Goal: Check status: Check status

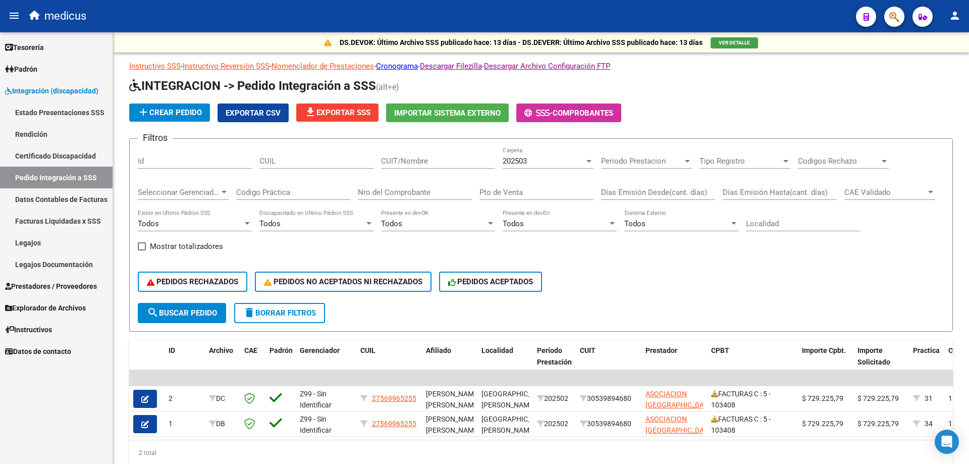
click at [58, 91] on span "Integración (discapacidad)" at bounding box center [51, 90] width 93 height 11
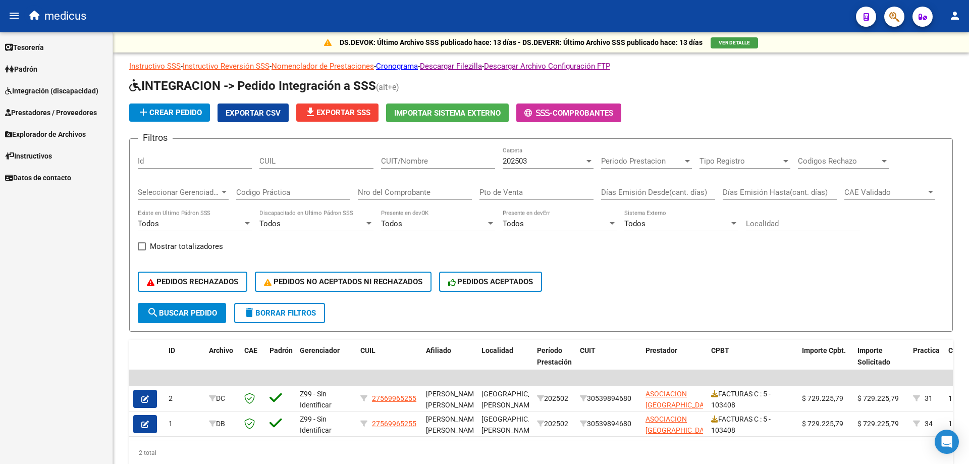
click at [69, 135] on span "Explorador de Archivos" at bounding box center [45, 134] width 81 height 11
click at [39, 154] on link "Integración" at bounding box center [56, 156] width 113 height 22
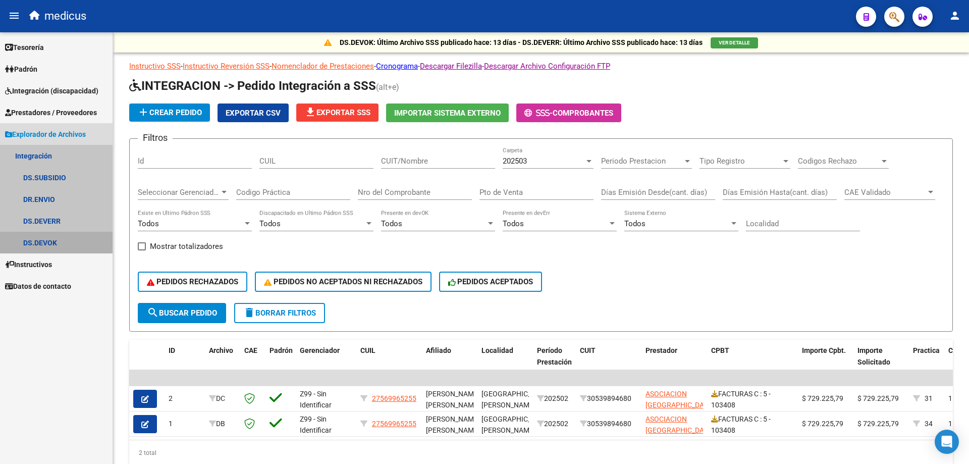
click at [51, 236] on link "DS.DEVOK" at bounding box center [56, 243] width 113 height 22
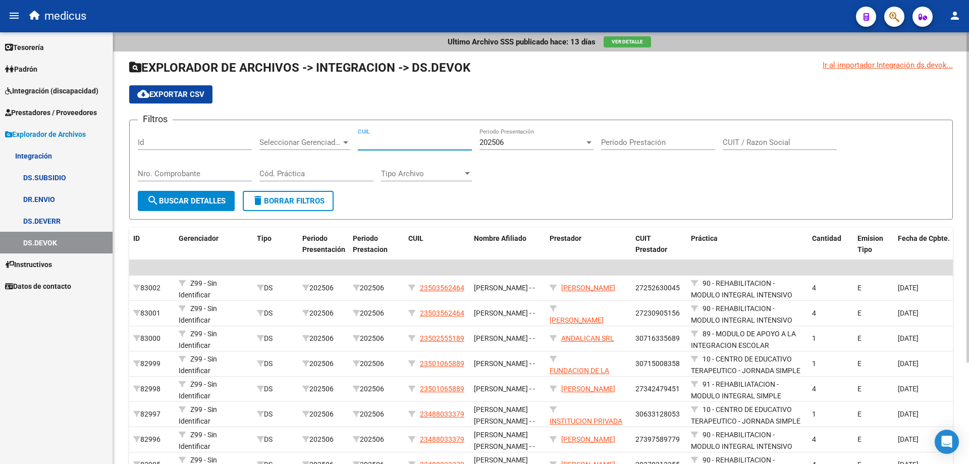
click at [403, 142] on input "CUIL" at bounding box center [415, 142] width 114 height 9
paste input "20-57511786-5"
type input "20-57511786-5"
click at [198, 202] on span "search Buscar Detalles" at bounding box center [186, 200] width 79 height 9
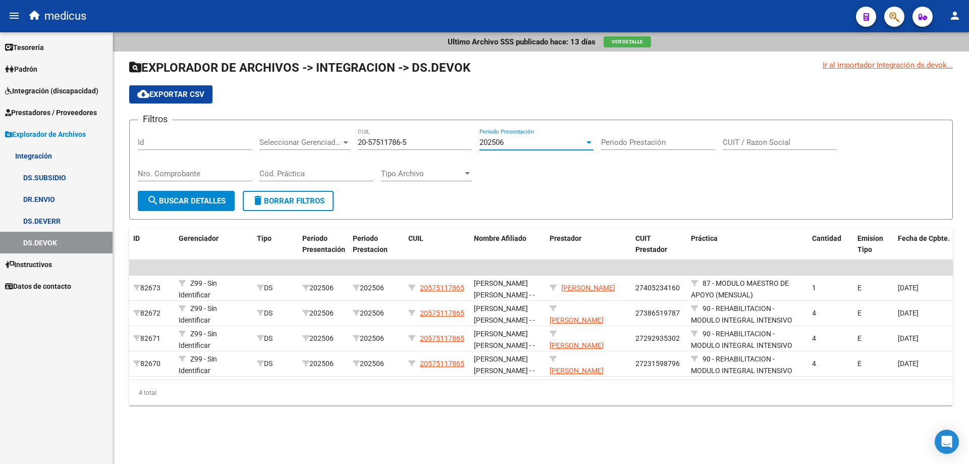
click at [589, 143] on div at bounding box center [588, 142] width 5 height 3
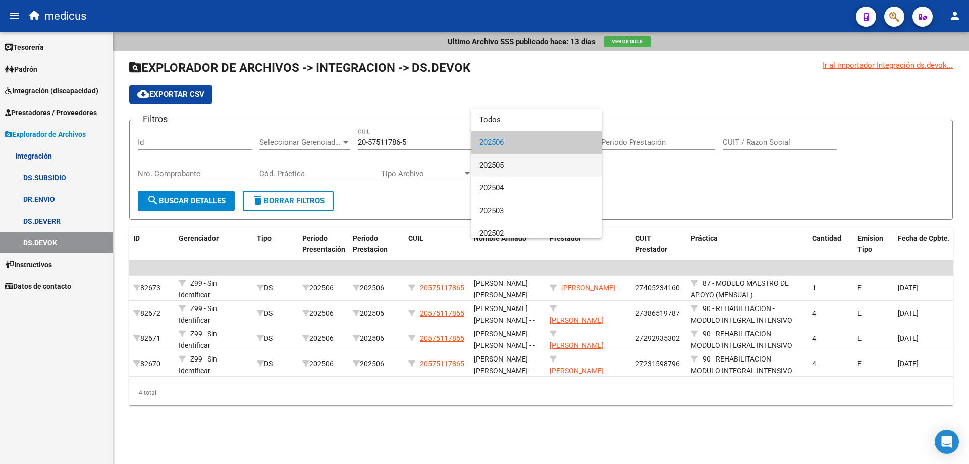
click at [516, 168] on span "202505" at bounding box center [536, 165] width 114 height 23
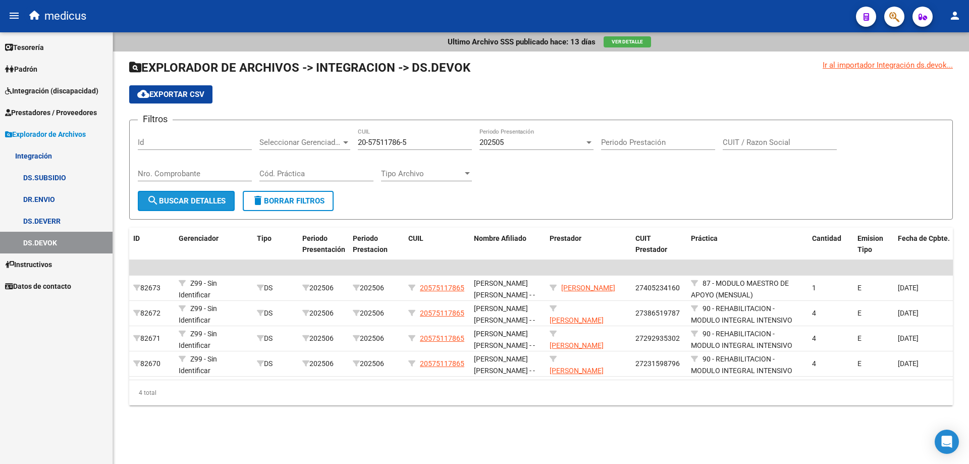
click at [184, 198] on span "search Buscar Detalles" at bounding box center [186, 200] width 79 height 9
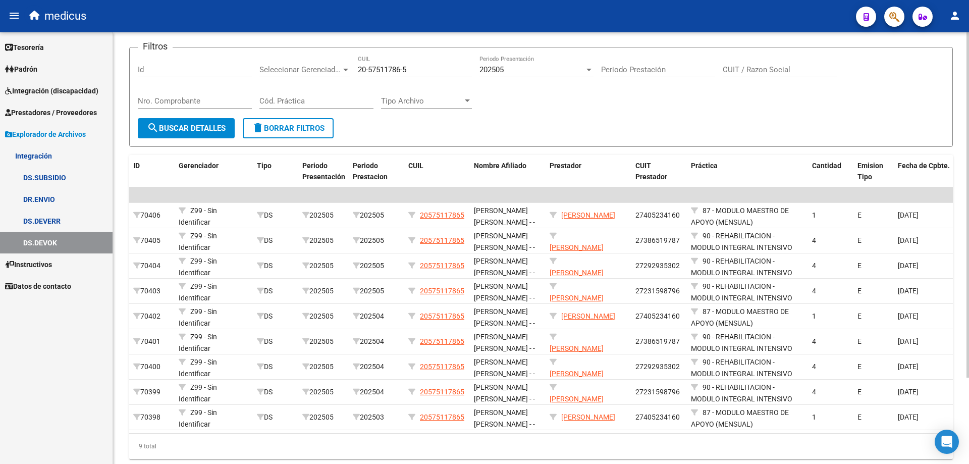
scroll to position [83, 0]
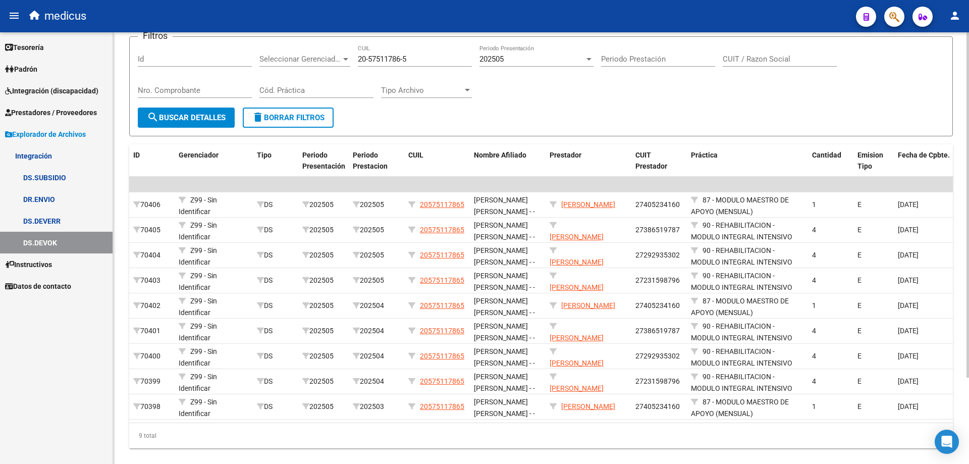
click at [969, 302] on div at bounding box center [967, 276] width 3 height 345
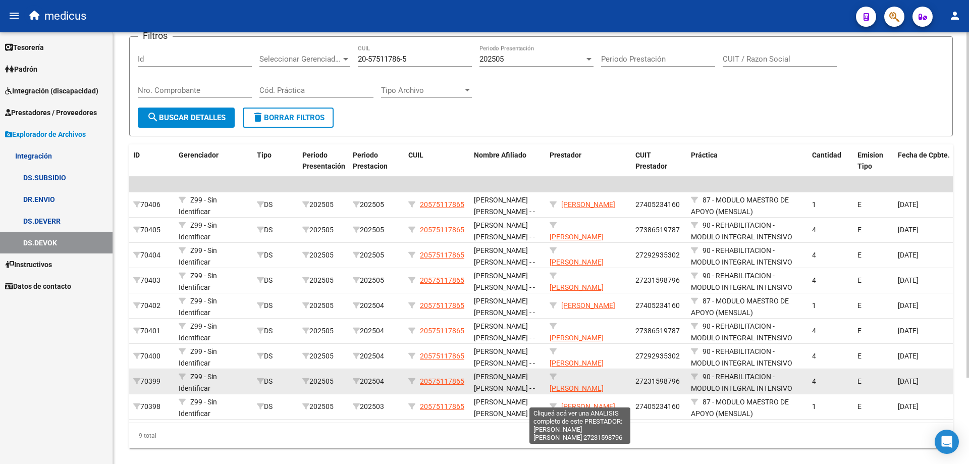
click at [601, 387] on span "[PERSON_NAME] [PERSON_NAME]" at bounding box center [577, 394] width 54 height 20
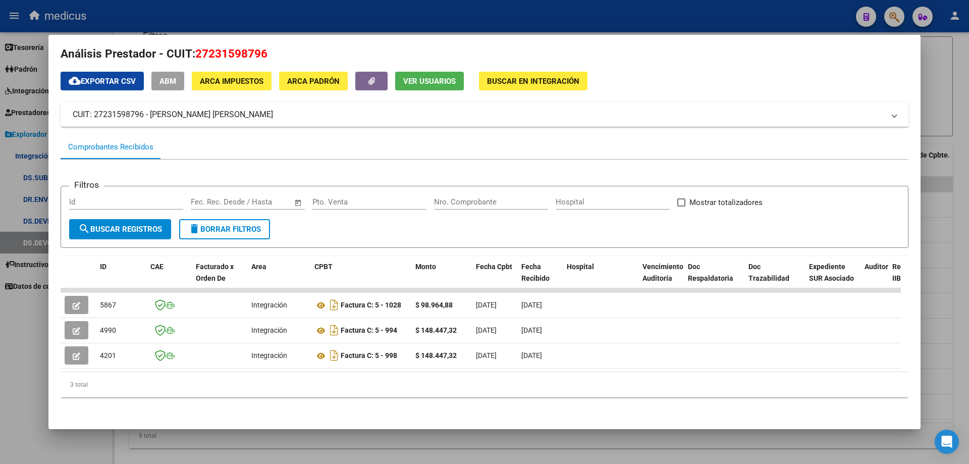
scroll to position [0, 0]
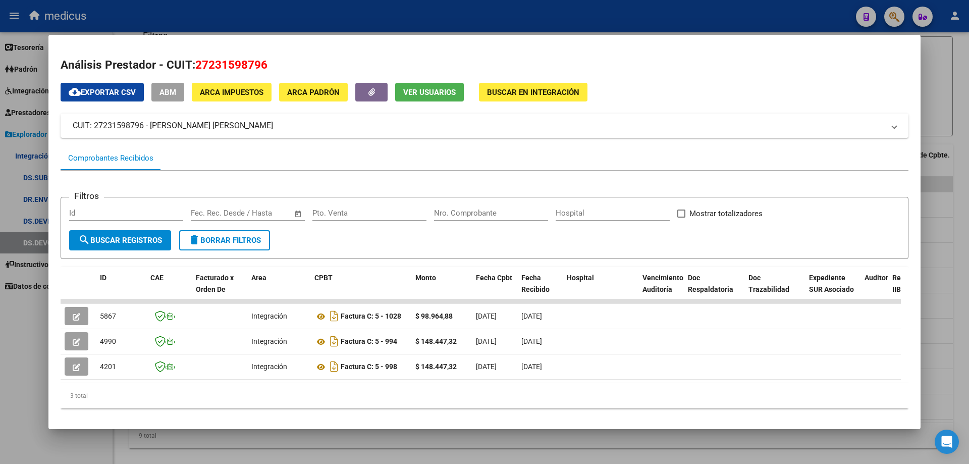
click at [943, 112] on div at bounding box center [484, 232] width 969 height 464
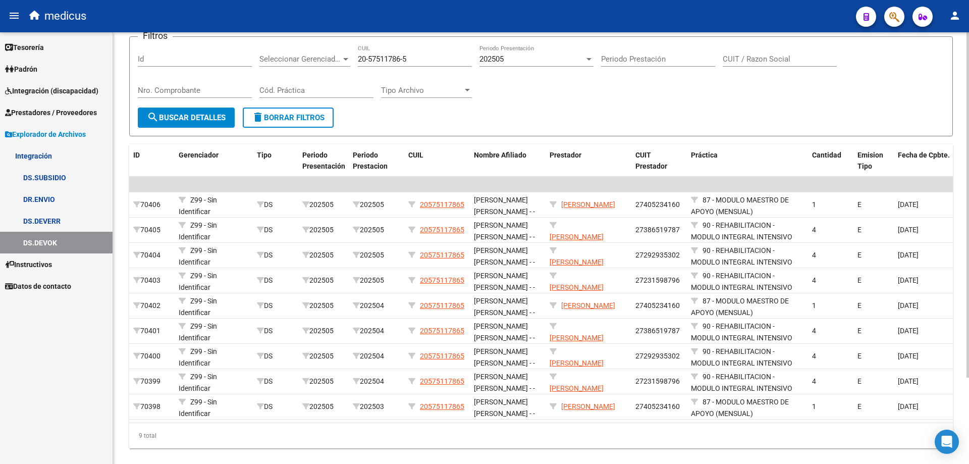
drag, startPoint x: 964, startPoint y: 232, endPoint x: 969, endPoint y: 207, distance: 25.1
click at [969, 207] on div "Ultimo Archivo SSS publicado hace: 13 días Ver Detalle Ir al importador Integra…" at bounding box center [542, 214] width 858 height 531
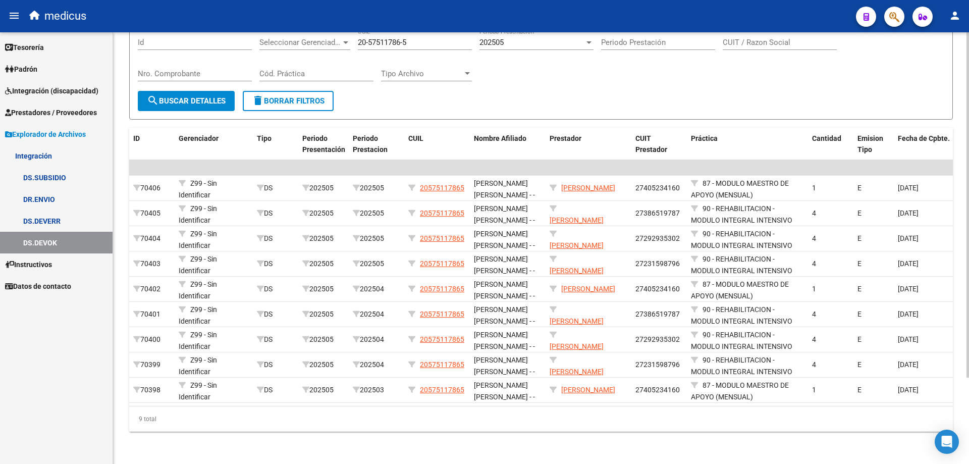
scroll to position [108, 0]
click at [960, 261] on div "Ultimo Archivo SSS publicado hace: 13 días Ver Detalle Ir al importador Integra…" at bounding box center [542, 197] width 858 height 531
click at [969, 202] on div at bounding box center [967, 291] width 3 height 345
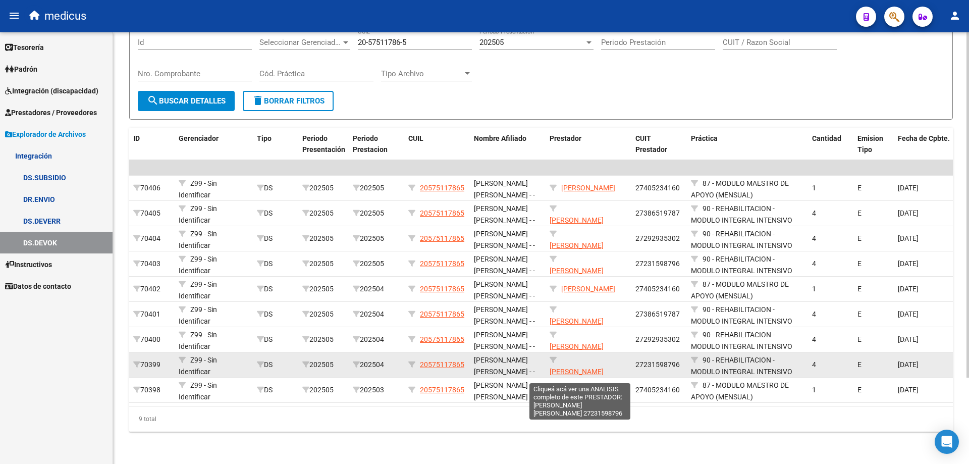
click at [570, 367] on span "[PERSON_NAME] [PERSON_NAME]" at bounding box center [577, 377] width 54 height 20
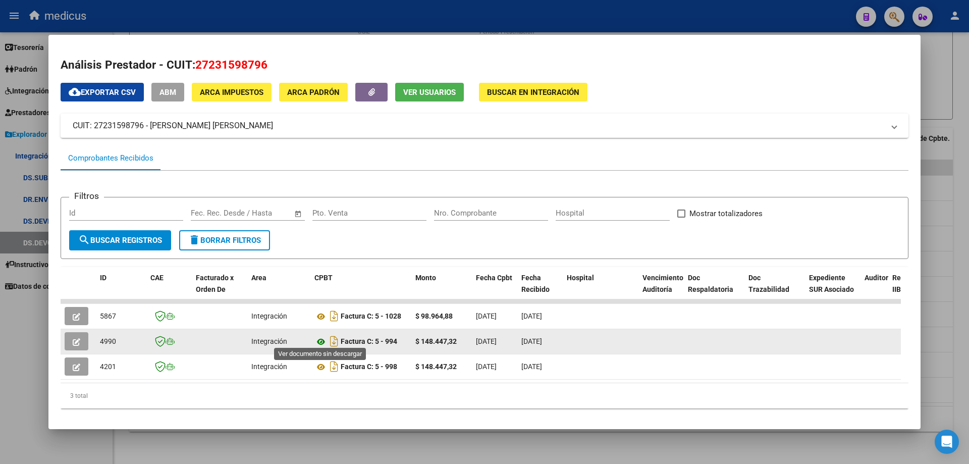
click at [320, 339] on icon at bounding box center [320, 342] width 13 height 12
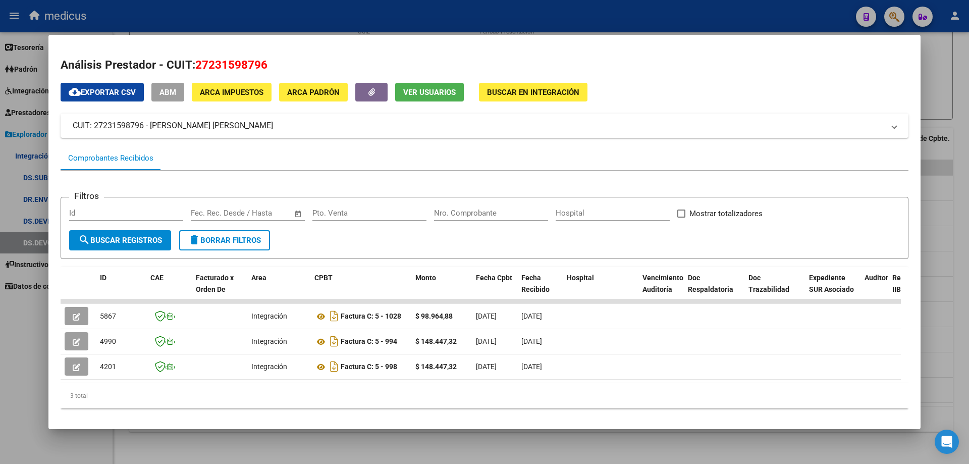
click at [961, 103] on div at bounding box center [484, 232] width 969 height 464
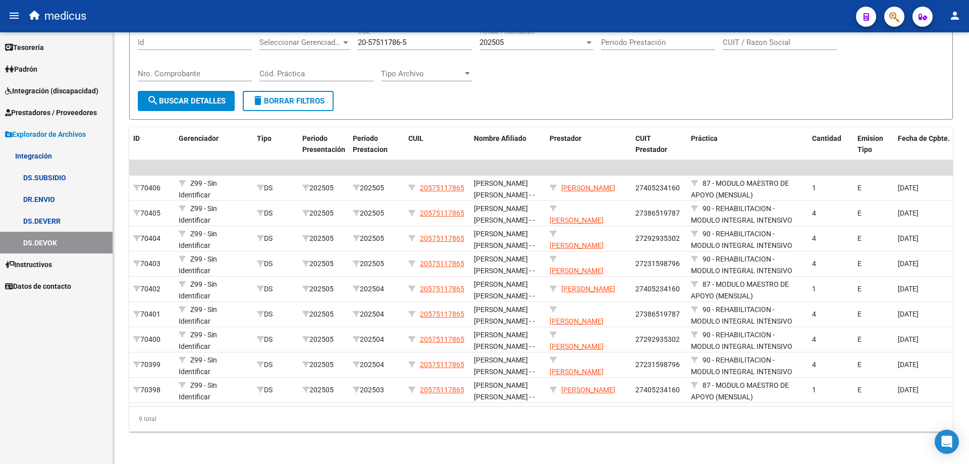
click at [56, 173] on link "DS.SUBSIDIO" at bounding box center [56, 178] width 113 height 22
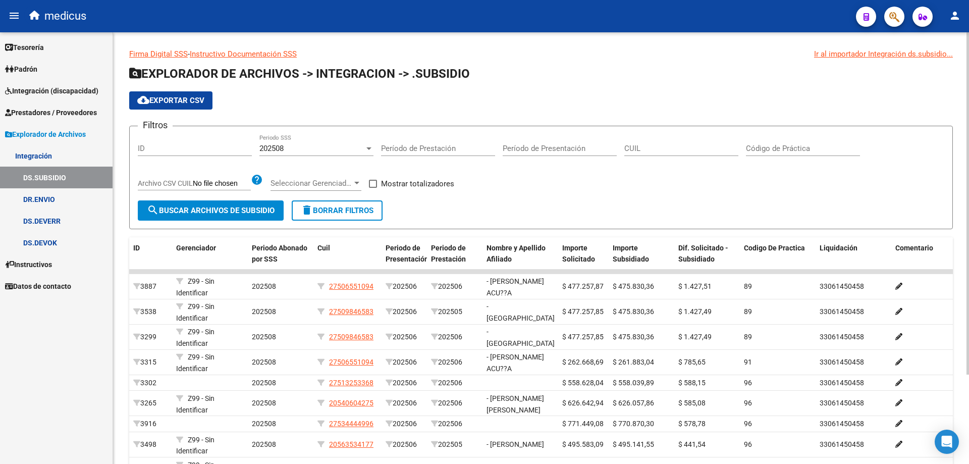
click at [370, 150] on div at bounding box center [368, 148] width 9 height 8
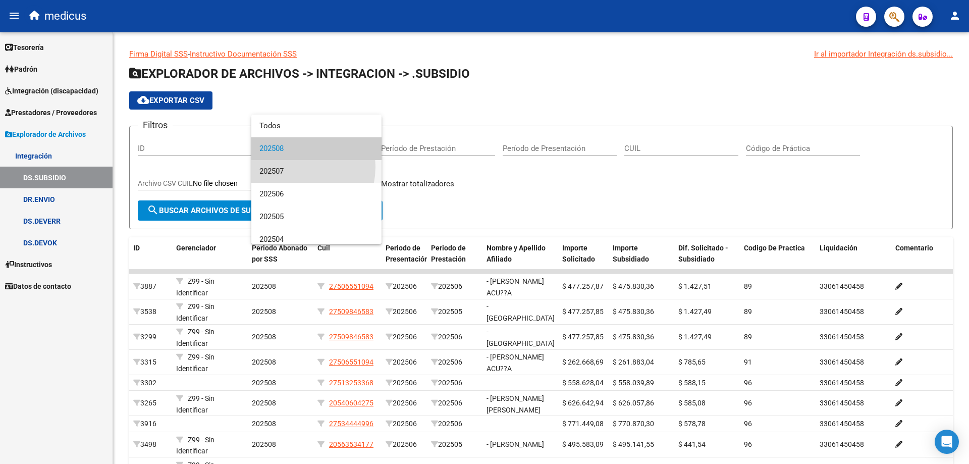
click at [287, 167] on span "202507" at bounding box center [316, 171] width 114 height 23
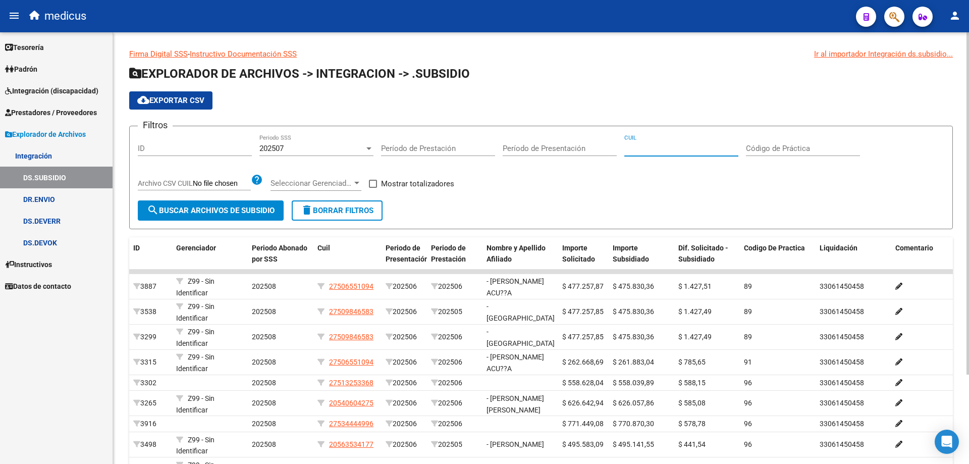
click at [677, 150] on input "CUIL" at bounding box center [681, 148] width 114 height 9
paste input "27-23159879-6"
type input "27-23159879-6"
click at [219, 211] on span "search Buscar Archivos de Subsidio" at bounding box center [211, 210] width 128 height 9
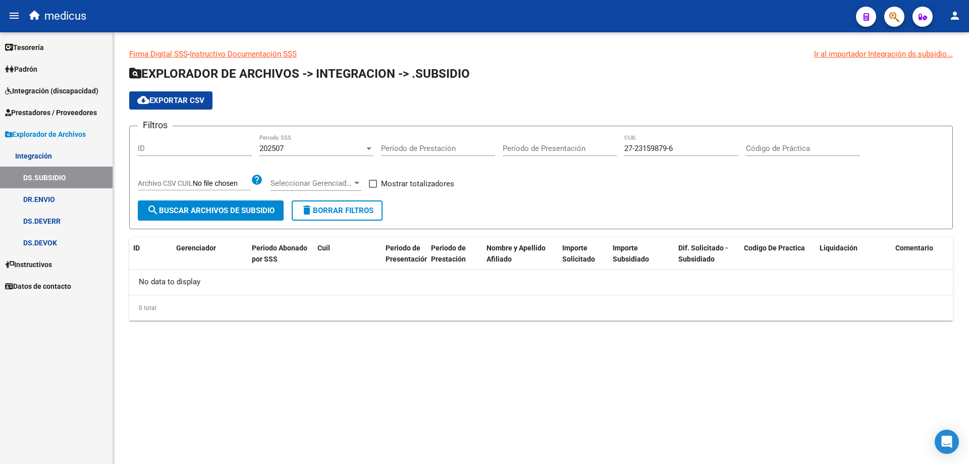
click at [694, 149] on input "27-23159879-6" at bounding box center [681, 148] width 114 height 9
drag, startPoint x: 694, startPoint y: 149, endPoint x: 619, endPoint y: 151, distance: 75.2
click at [619, 151] on div "Filtros ID 202507 Periodo SSS Período de Prestación Período de Presentación 27-…" at bounding box center [541, 167] width 807 height 66
paste input "20-57511786-5"
type input "20-57511786-5"
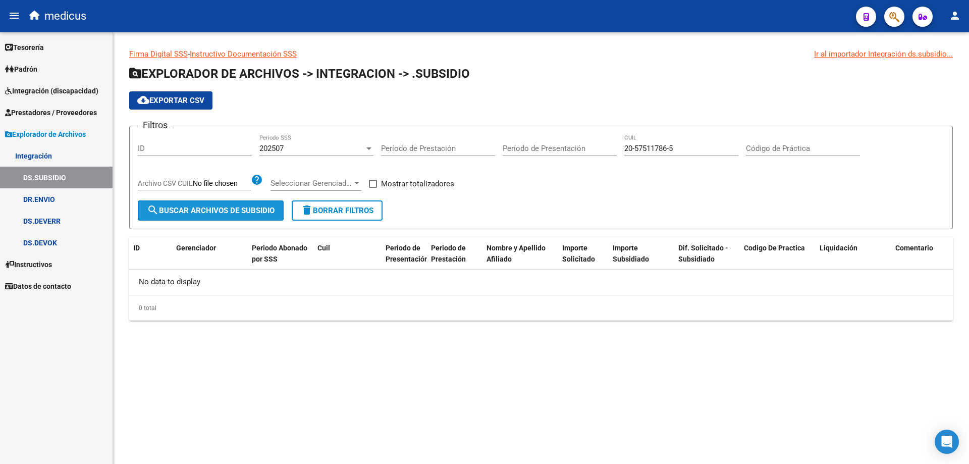
click at [214, 208] on span "search Buscar Archivos de Subsidio" at bounding box center [211, 210] width 128 height 9
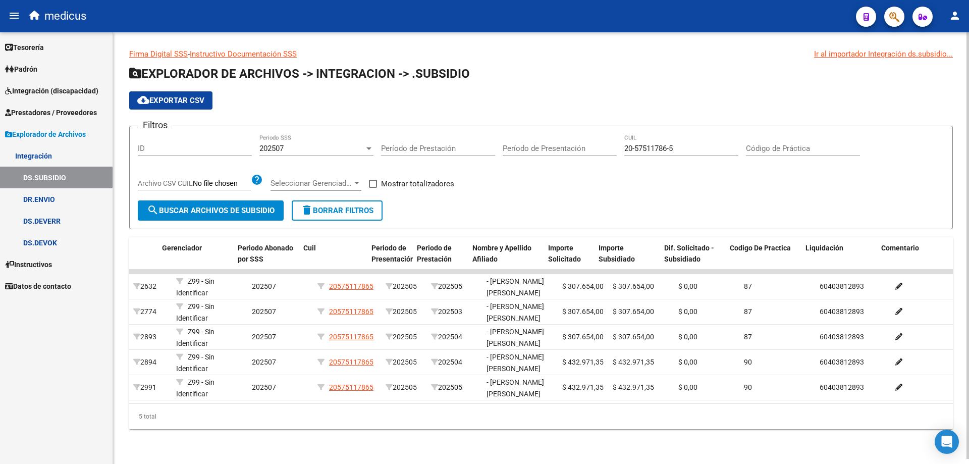
scroll to position [0, 14]
